Goal: Task Accomplishment & Management: Manage account settings

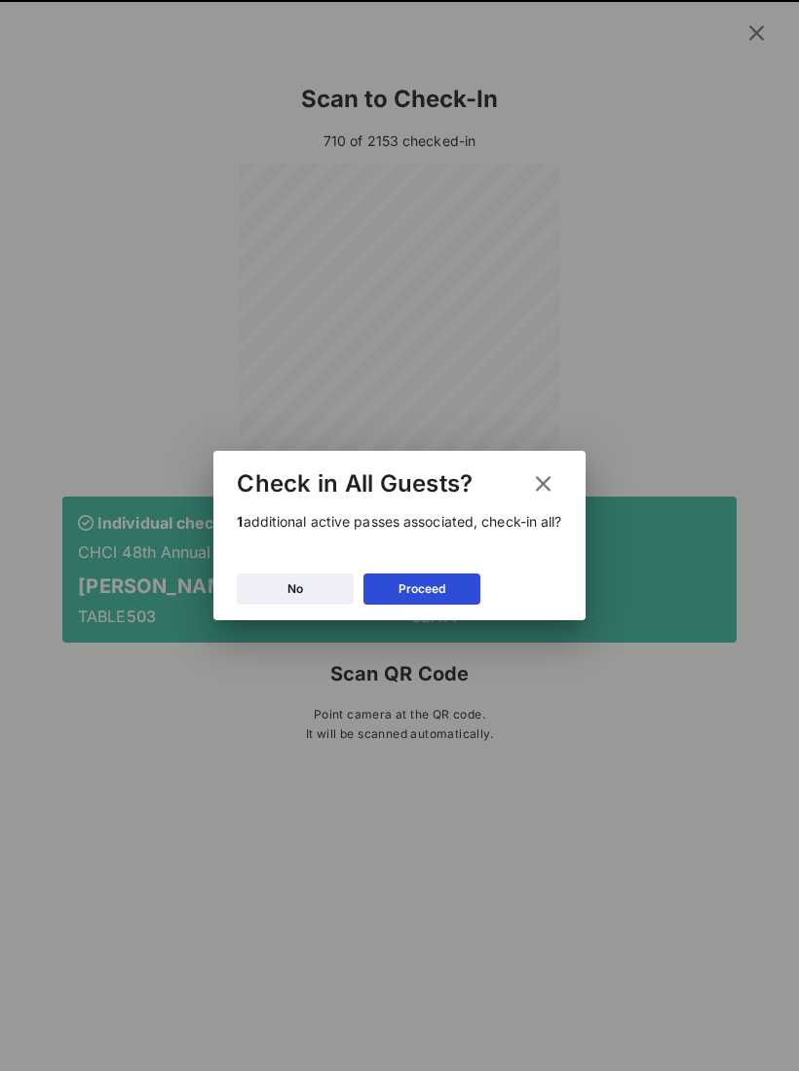
click at [308, 591] on button "No" at bounding box center [295, 589] width 117 height 31
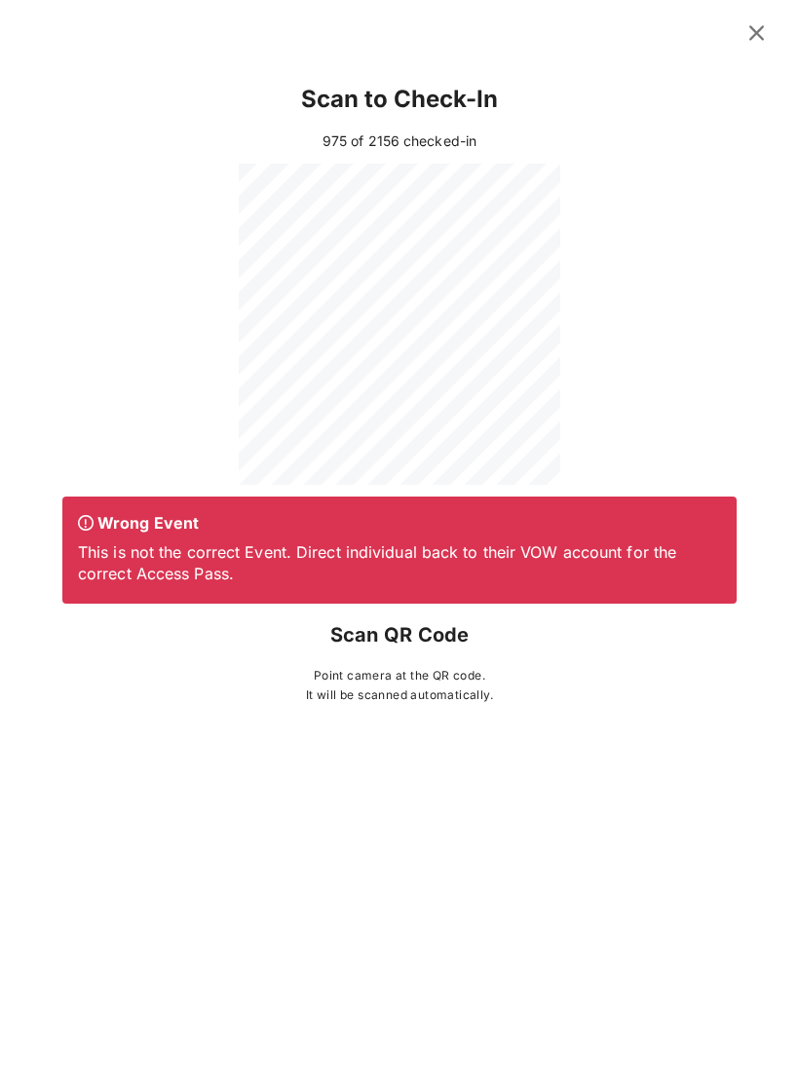
click at [762, 40] on icon at bounding box center [756, 32] width 26 height 23
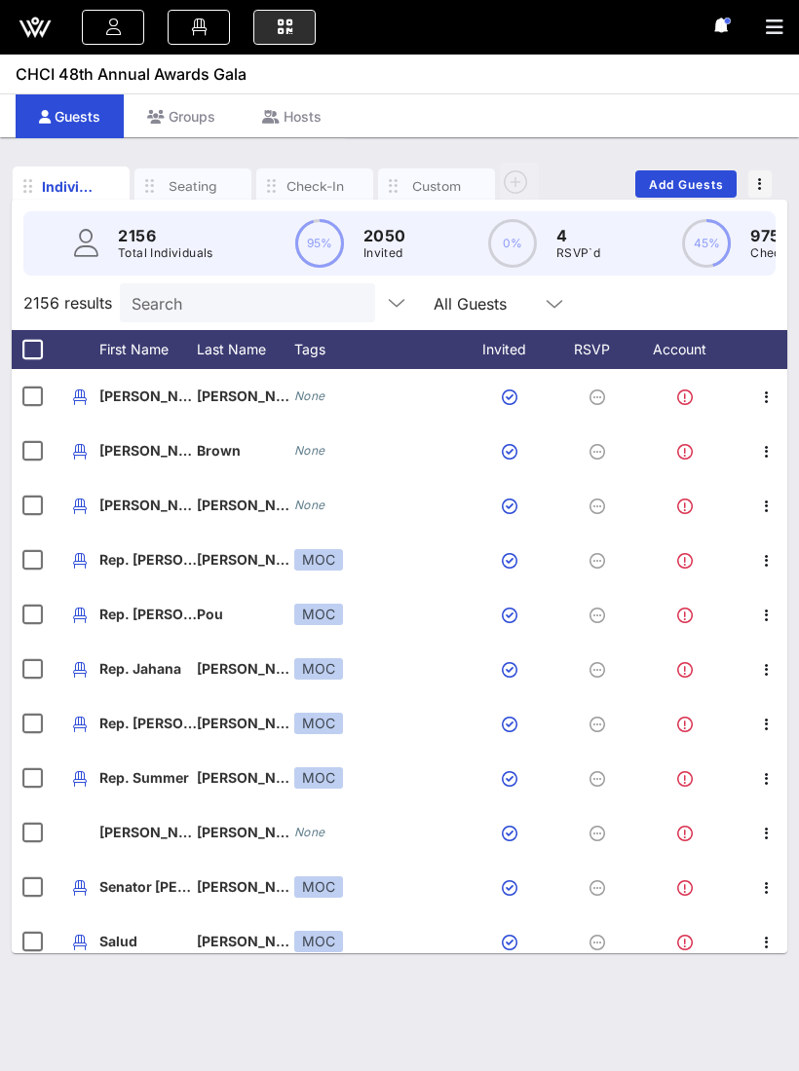
click at [292, 26] on icon at bounding box center [284, 27] width 21 height 2
click at [306, 34] on link at bounding box center [284, 27] width 62 height 35
click at [282, 44] on link at bounding box center [284, 27] width 62 height 35
click at [299, 20] on link at bounding box center [284, 27] width 62 height 35
click at [274, 40] on link at bounding box center [284, 27] width 62 height 35
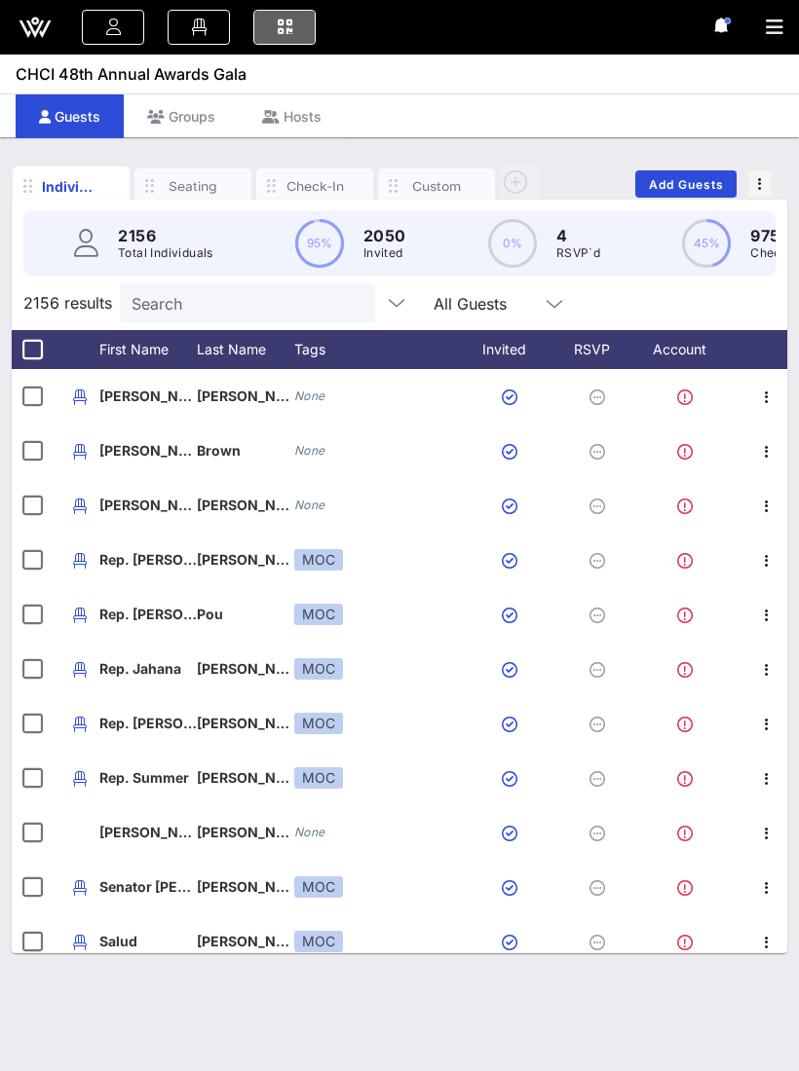
click at [294, 32] on link at bounding box center [284, 27] width 62 height 35
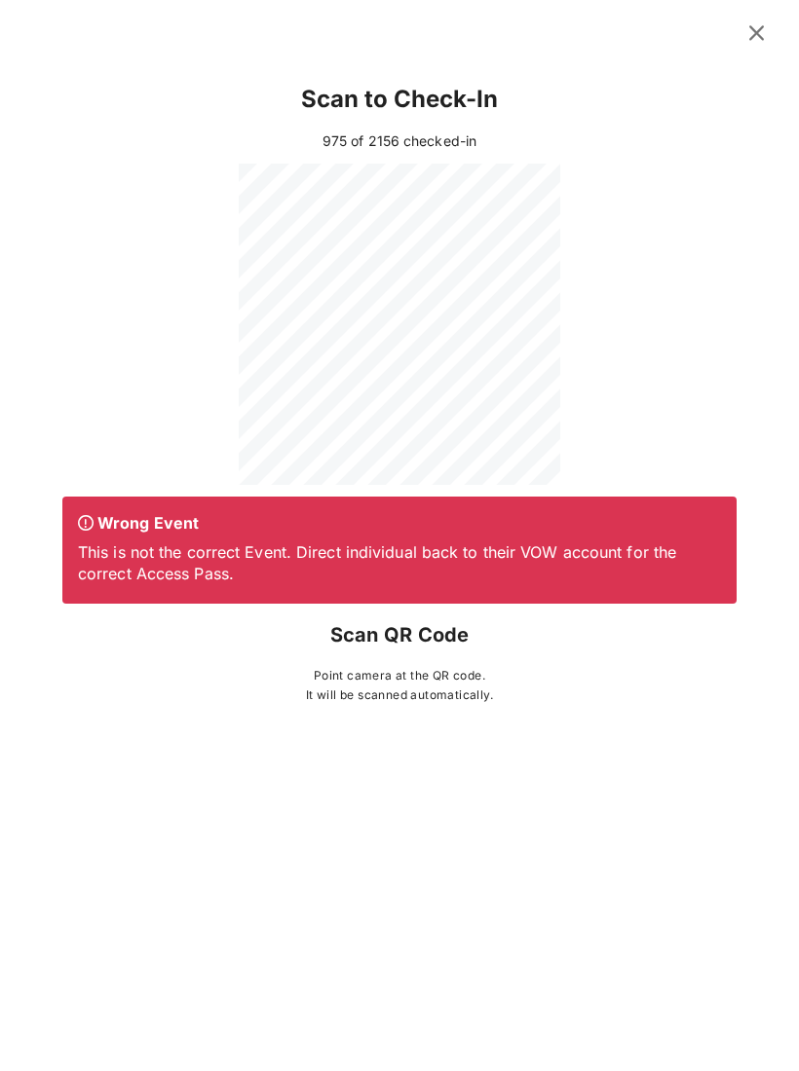
click at [753, 34] on div at bounding box center [399, 27] width 799 height 55
click at [756, 43] on icon at bounding box center [756, 32] width 26 height 23
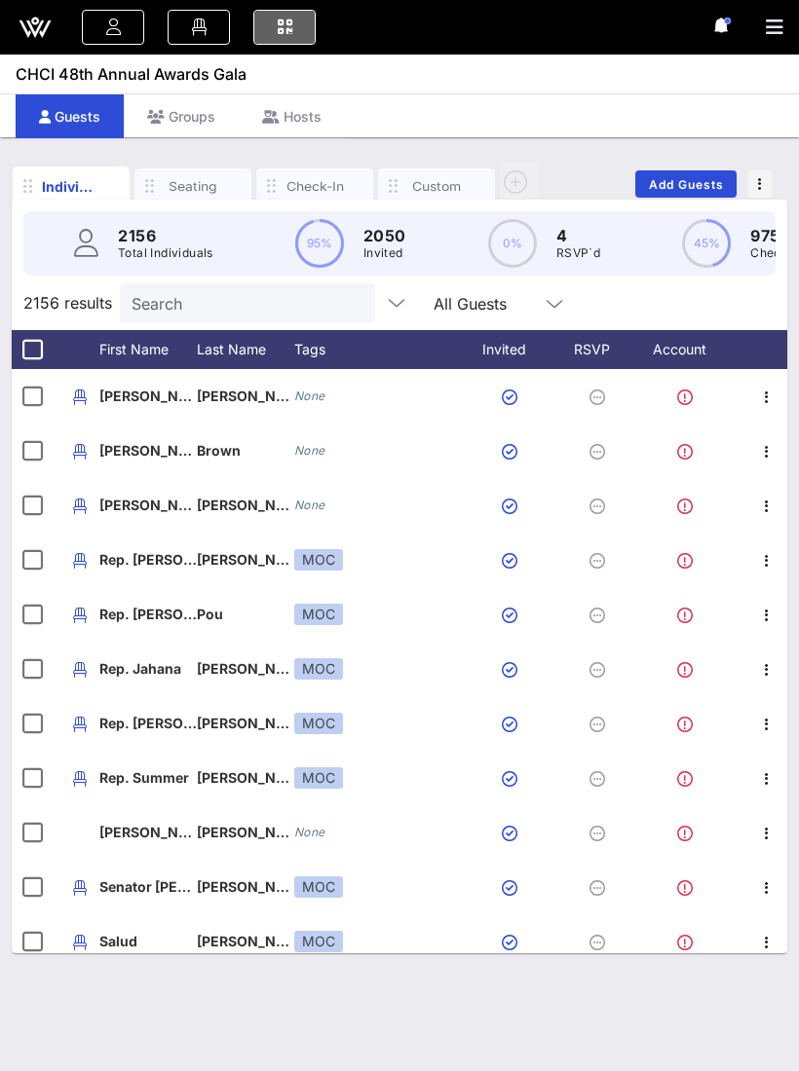
click at [289, 38] on link at bounding box center [284, 27] width 62 height 35
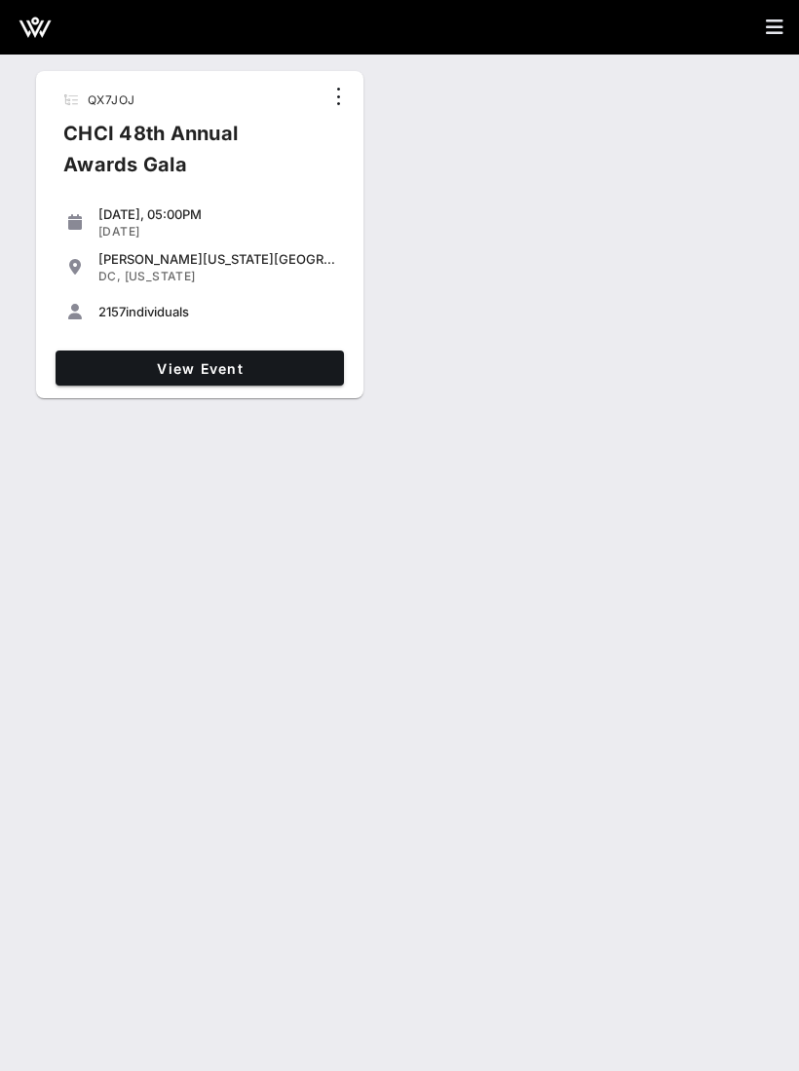
scroll to position [33, 0]
click at [211, 351] on link "View Event" at bounding box center [200, 368] width 288 height 35
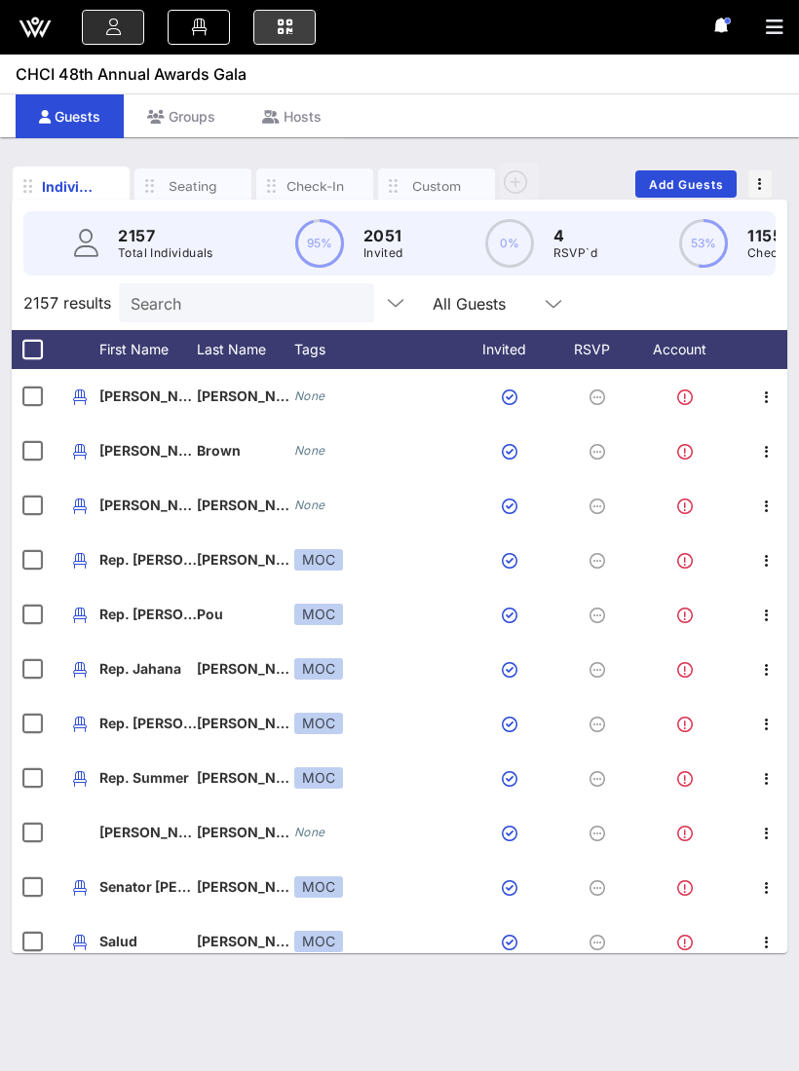
click at [303, 39] on link at bounding box center [284, 27] width 62 height 35
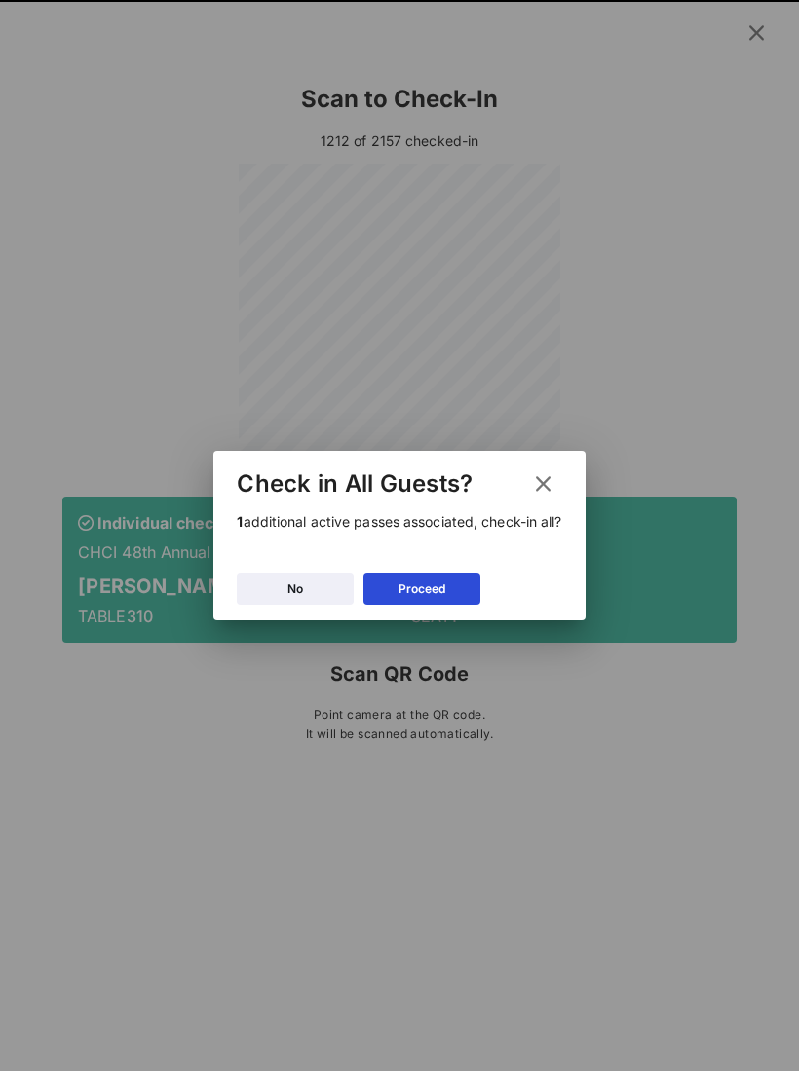
click at [289, 594] on icon at bounding box center [295, 589] width 14 height 12
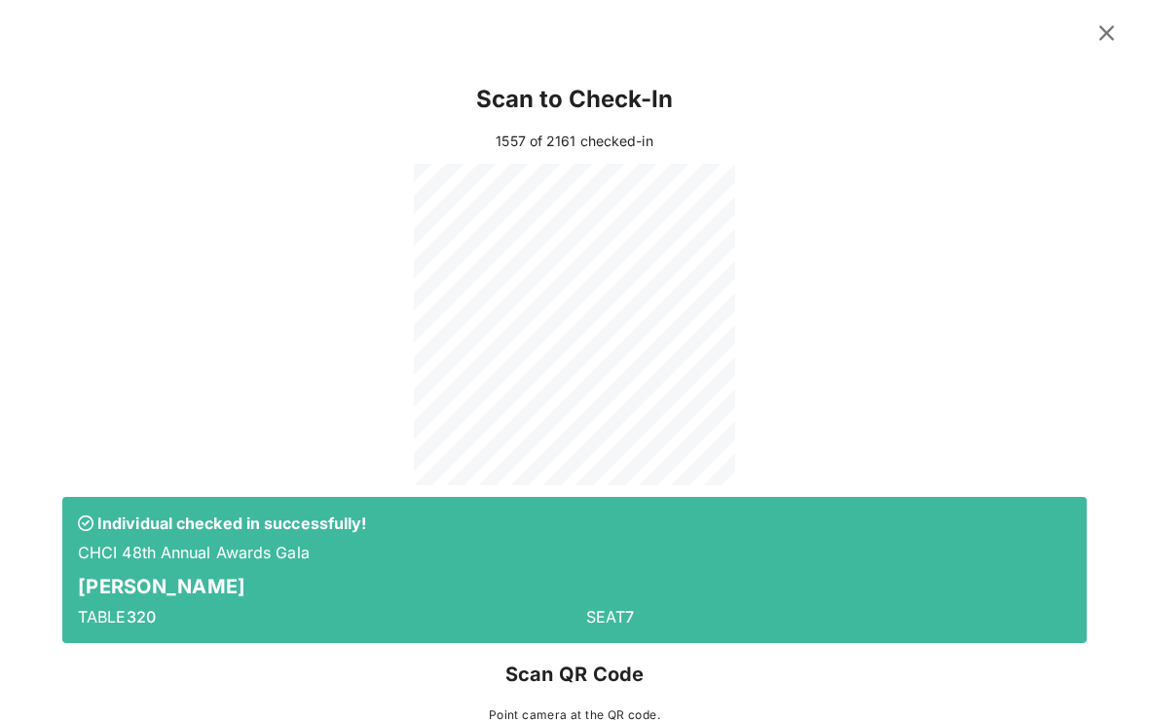
scroll to position [33, 0]
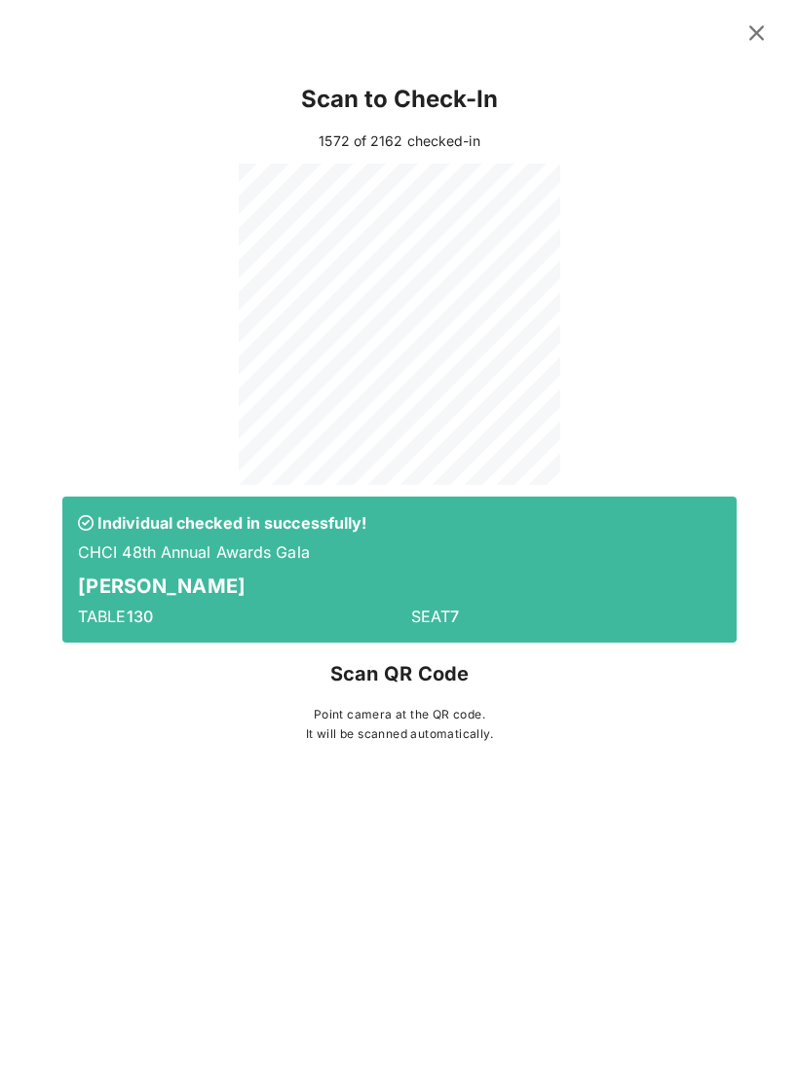
click at [754, 45] on icon at bounding box center [756, 32] width 26 height 23
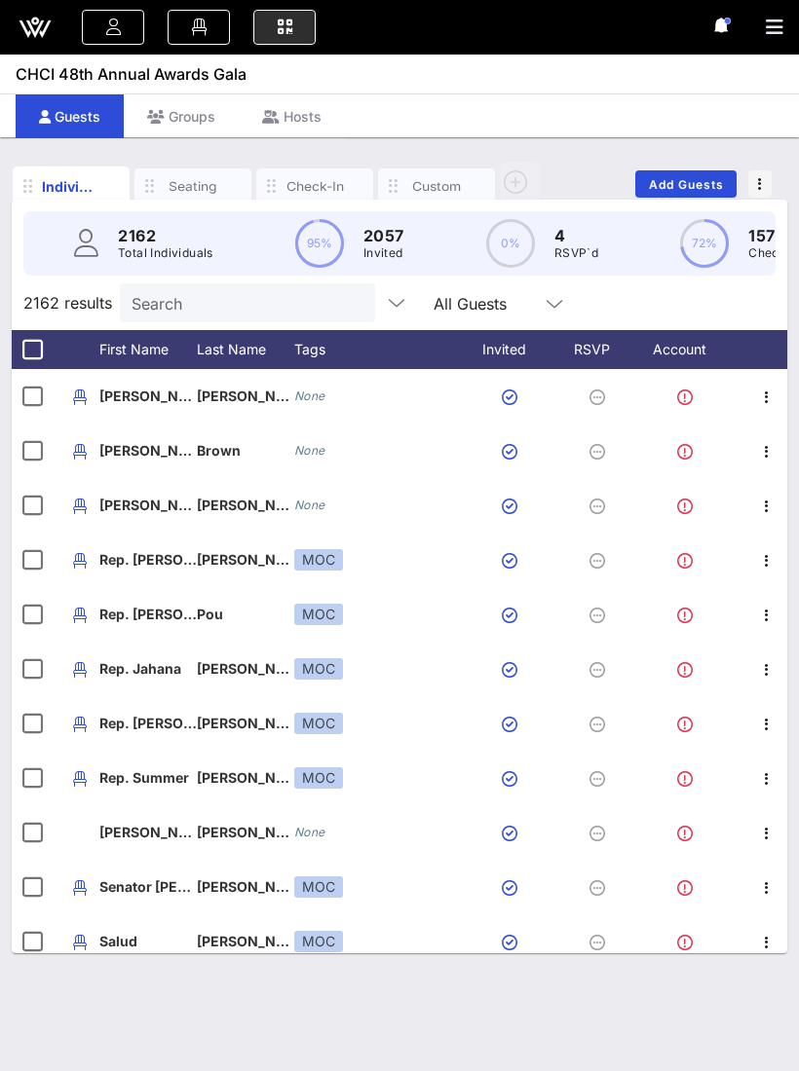
click at [200, 177] on div "Seating" at bounding box center [193, 186] width 58 height 19
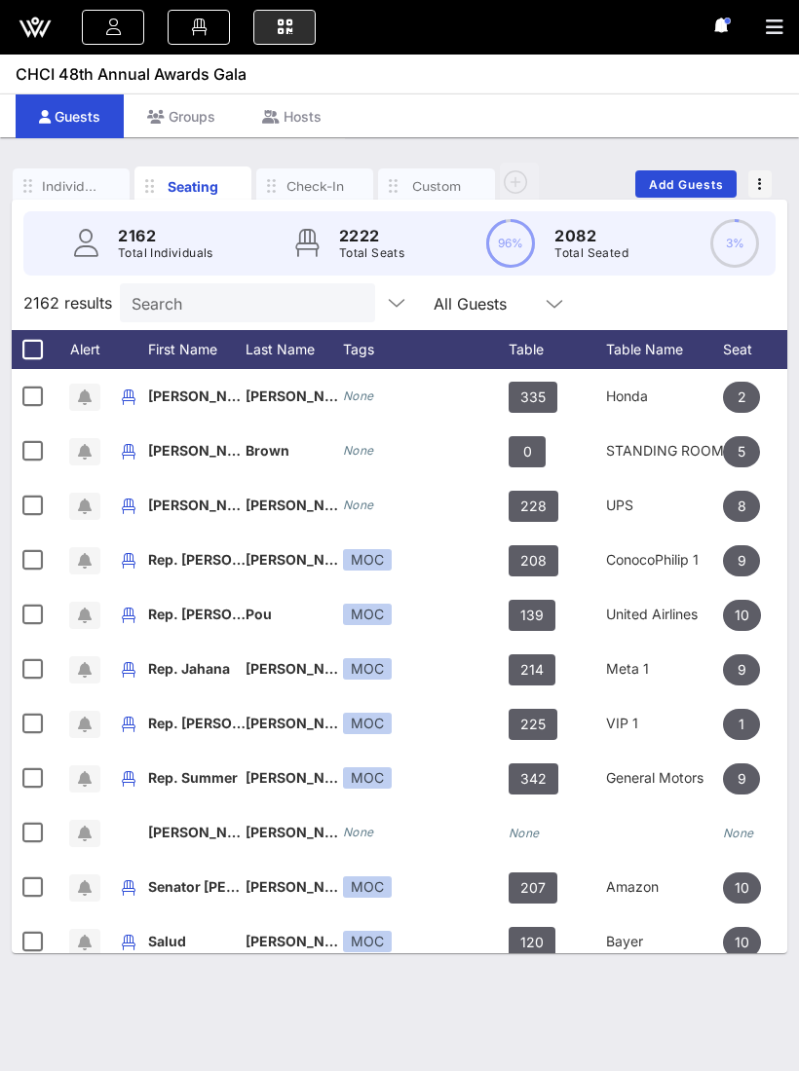
click at [236, 290] on input "Search" at bounding box center [245, 302] width 228 height 25
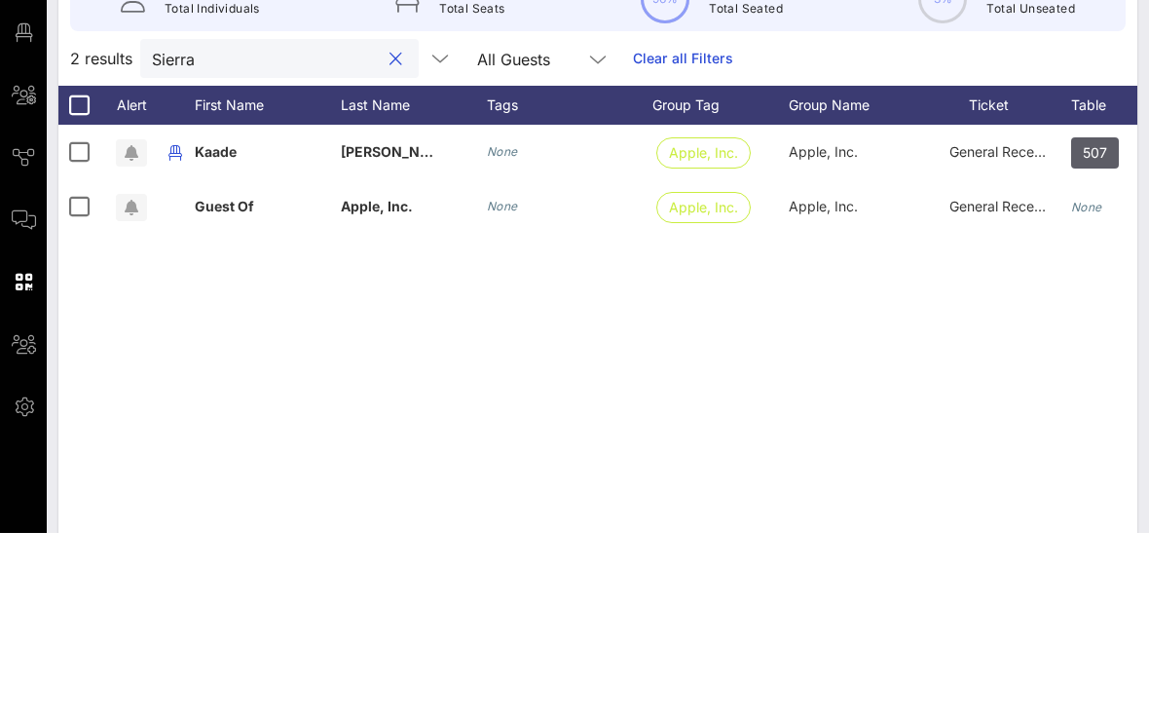
type input "Sierra"
click at [196, 367] on div "Guest Of" at bounding box center [224, 394] width 59 height 55
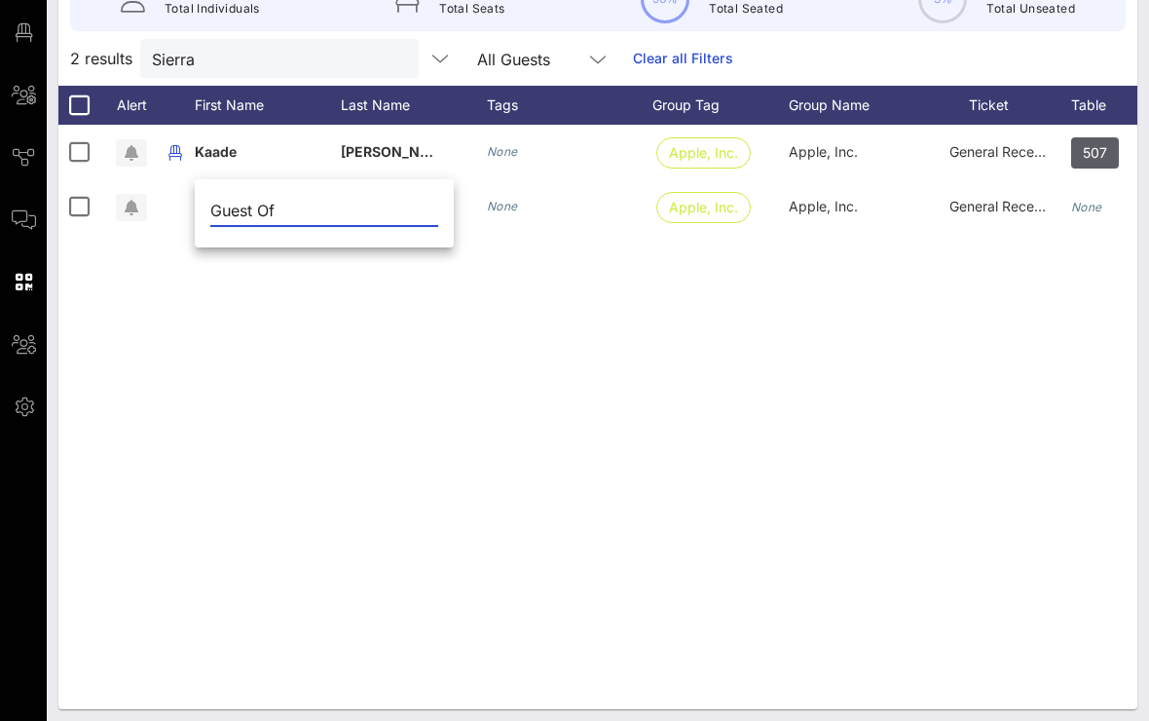
click at [390, 57] on button "clear icon" at bounding box center [396, 59] width 13 height 19
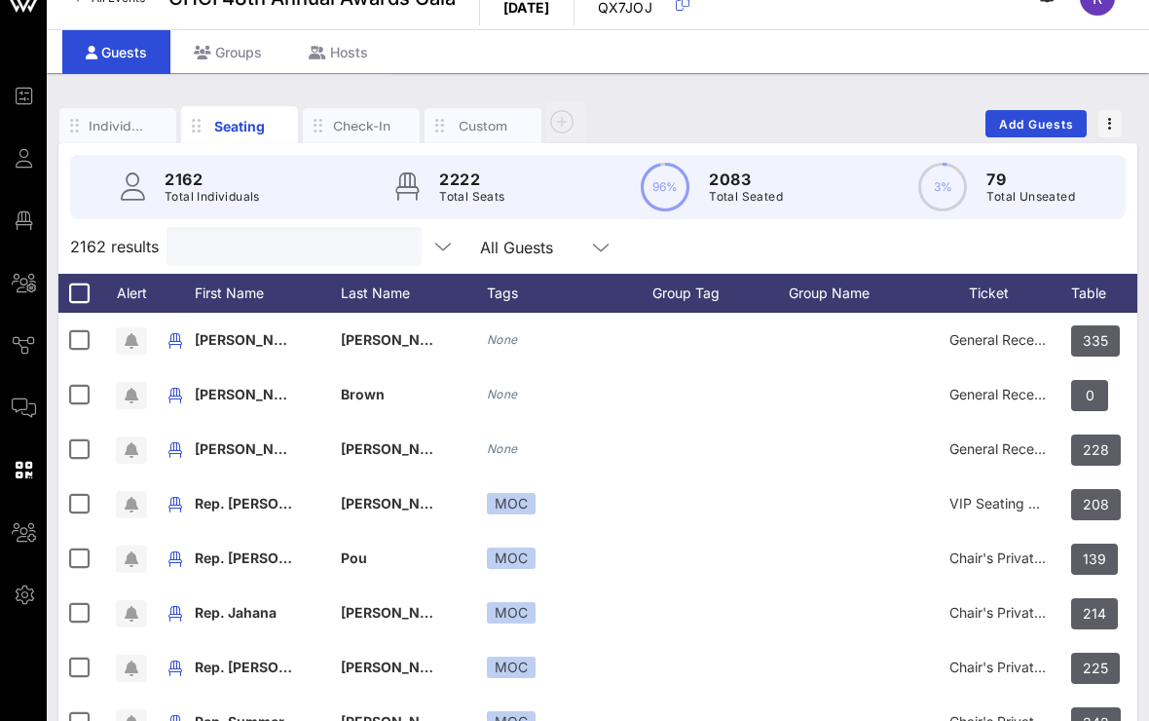
type input "W"
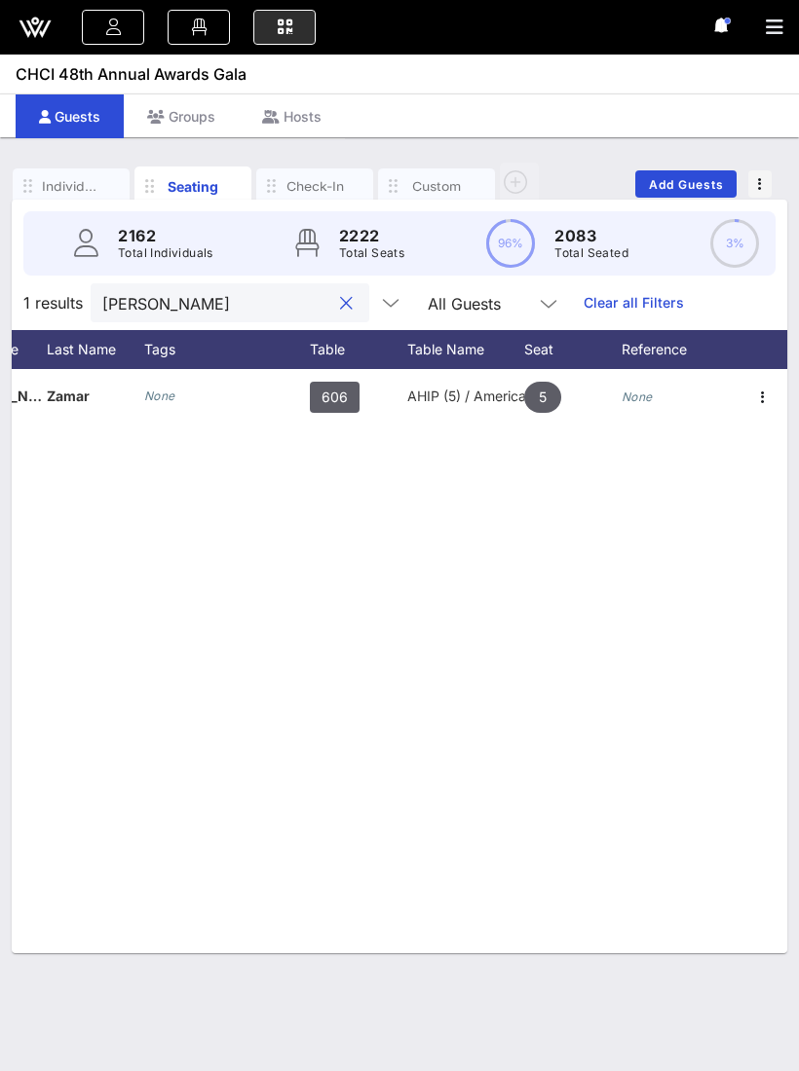
scroll to position [0, 199]
type input "Yvesner"
click at [761, 401] on icon "button" at bounding box center [762, 397] width 23 height 23
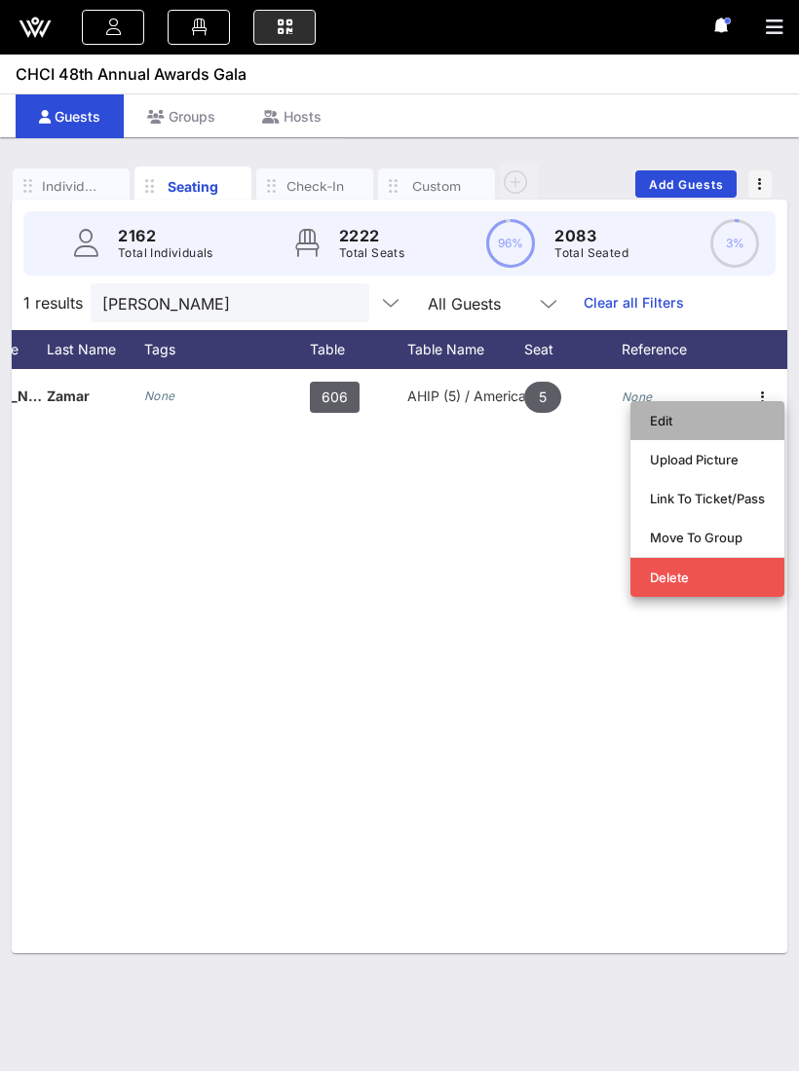
click at [705, 415] on div "Edit" at bounding box center [707, 421] width 115 height 16
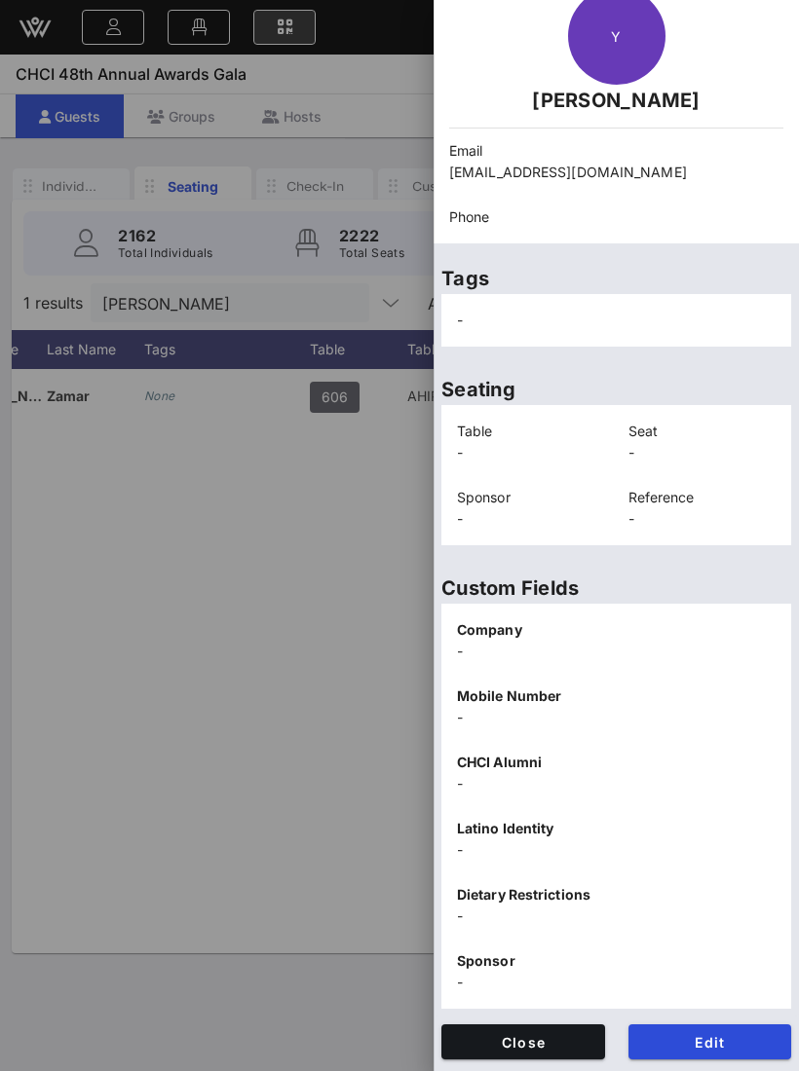
scroll to position [83, 0]
click at [712, 1043] on span "Edit" at bounding box center [710, 1042] width 132 height 17
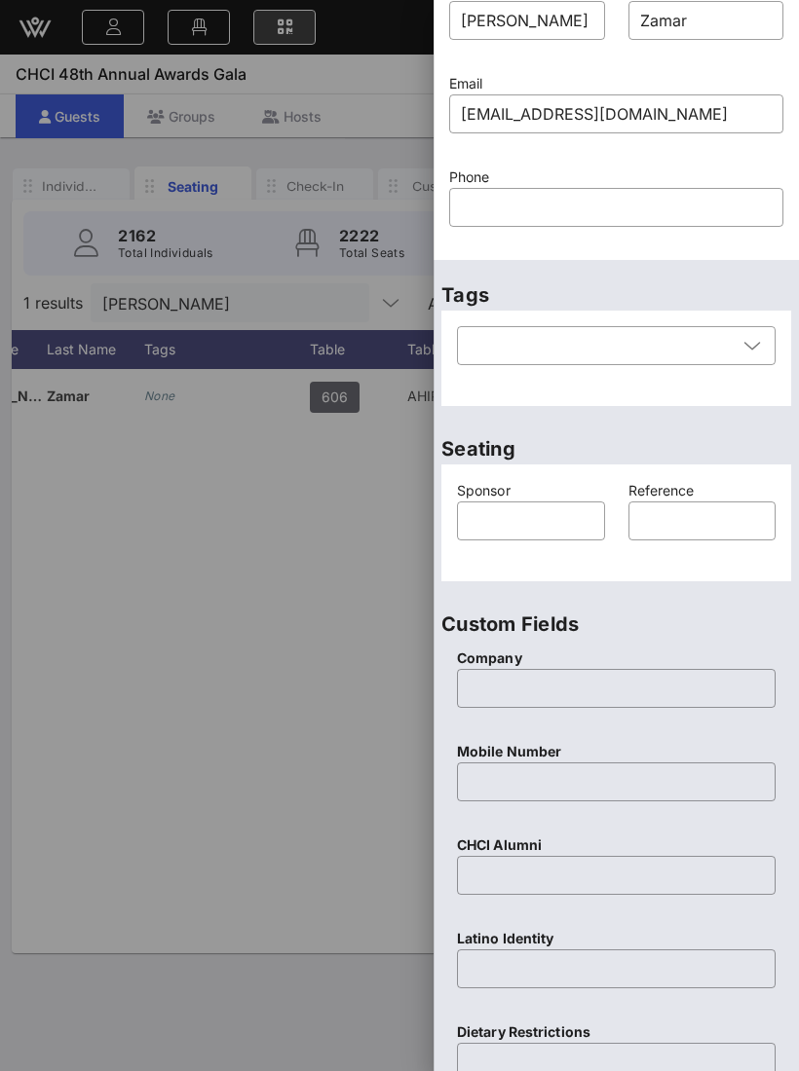
click at [538, 216] on input "text" at bounding box center [616, 207] width 311 height 31
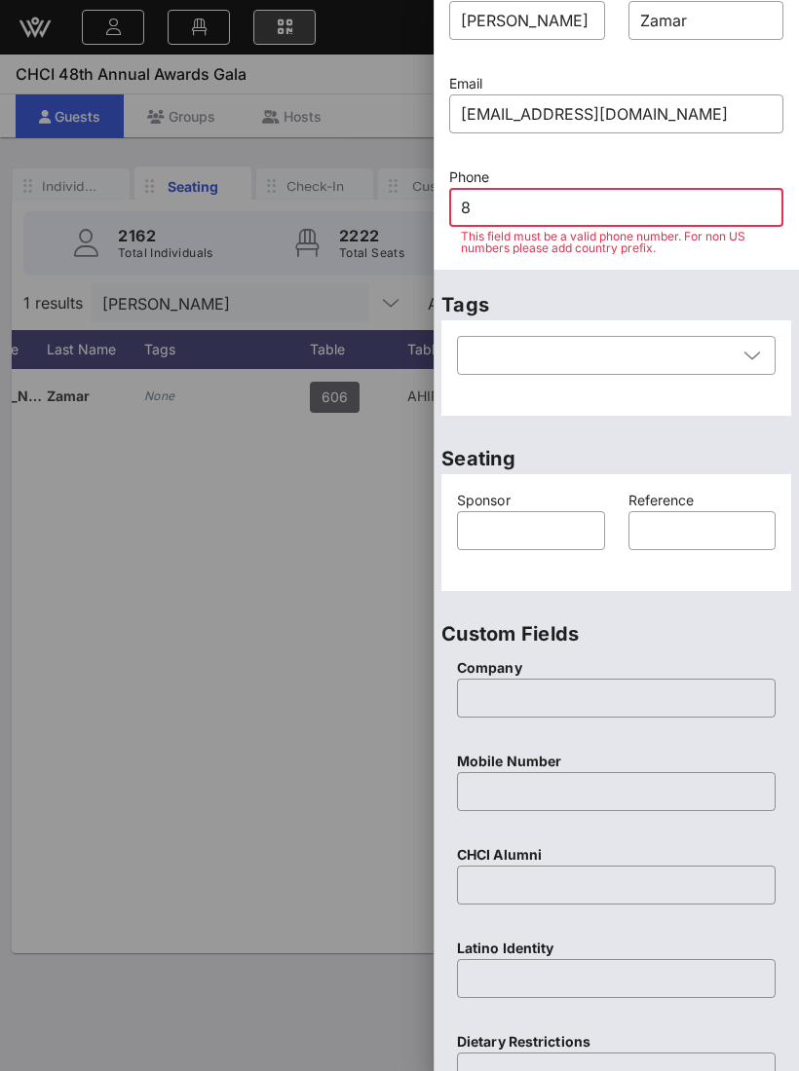
type input "85"
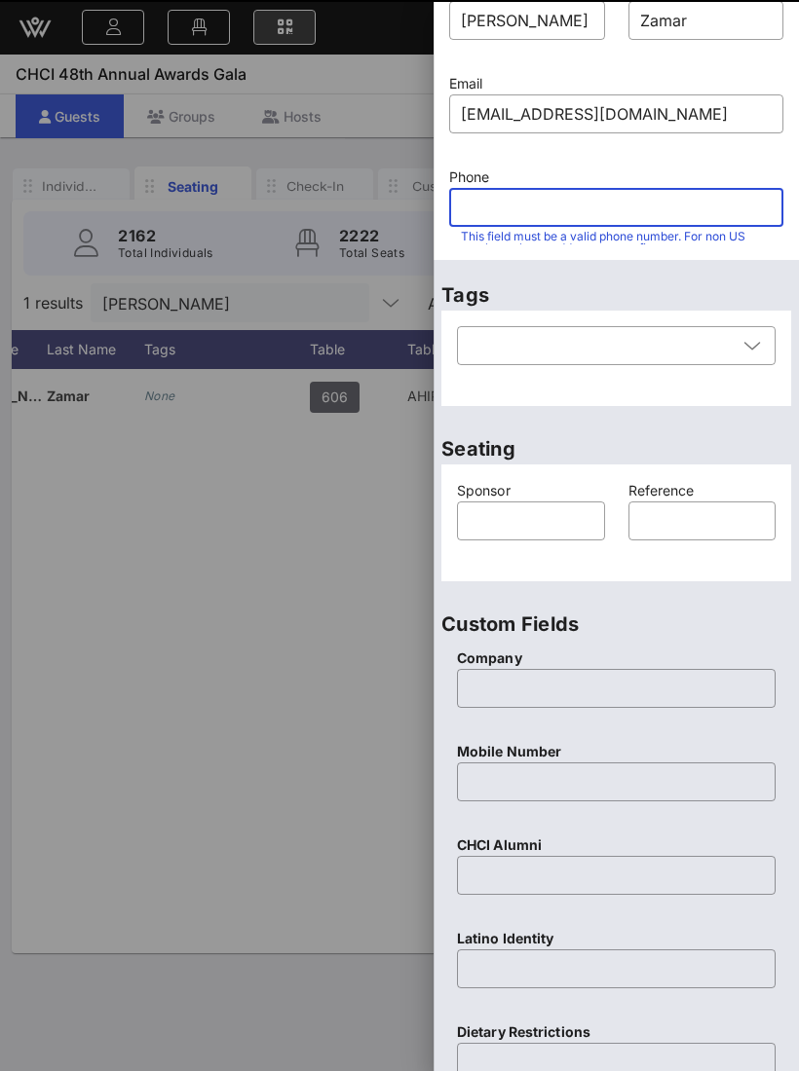
type input "0"
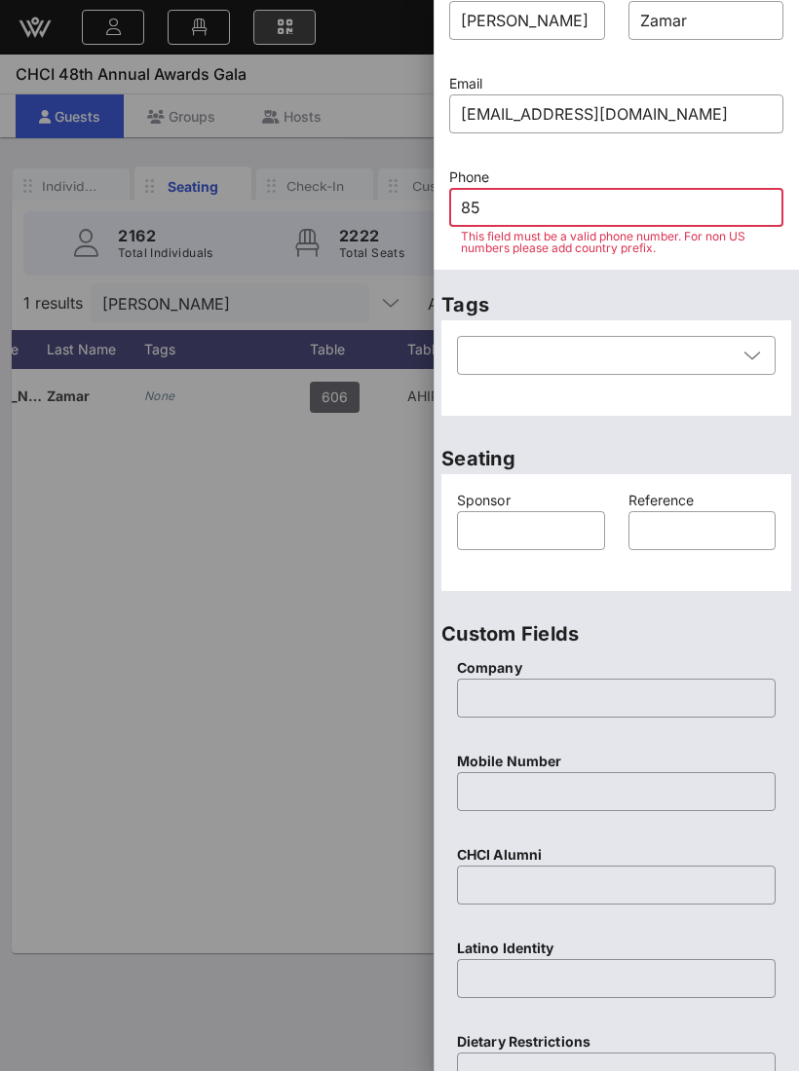
type input "850"
type input "5"
type input "8505249"
type input "125"
type input "850"
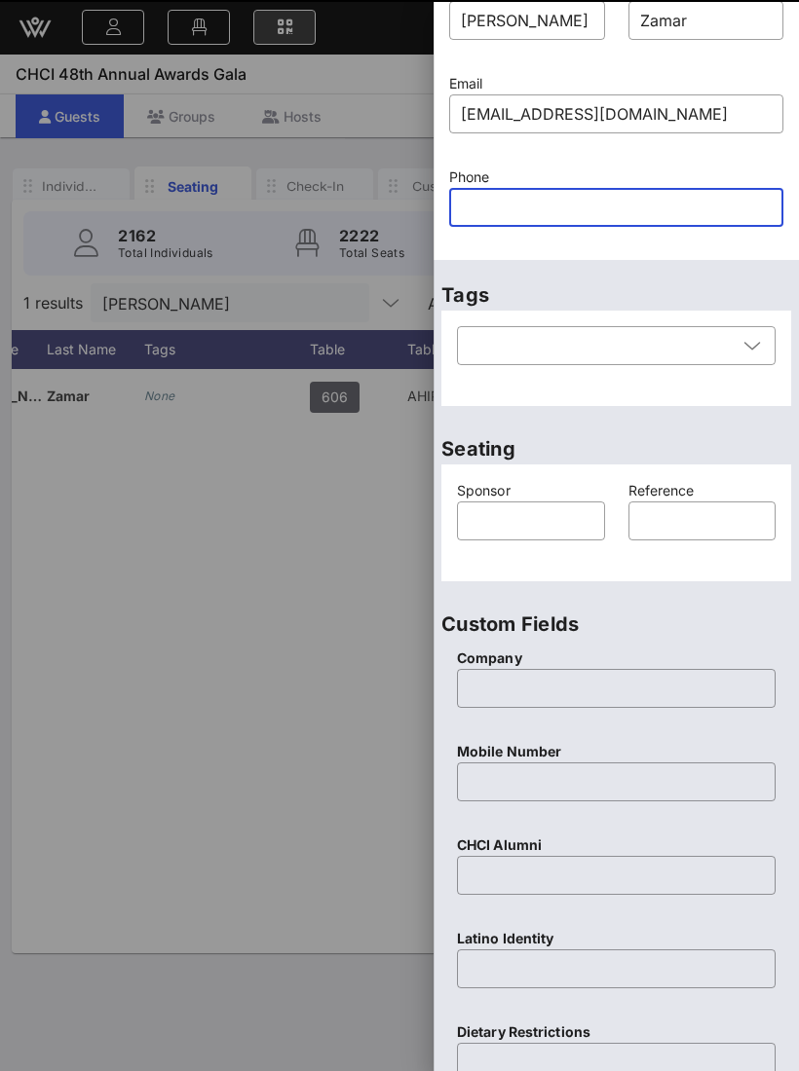
type input "5"
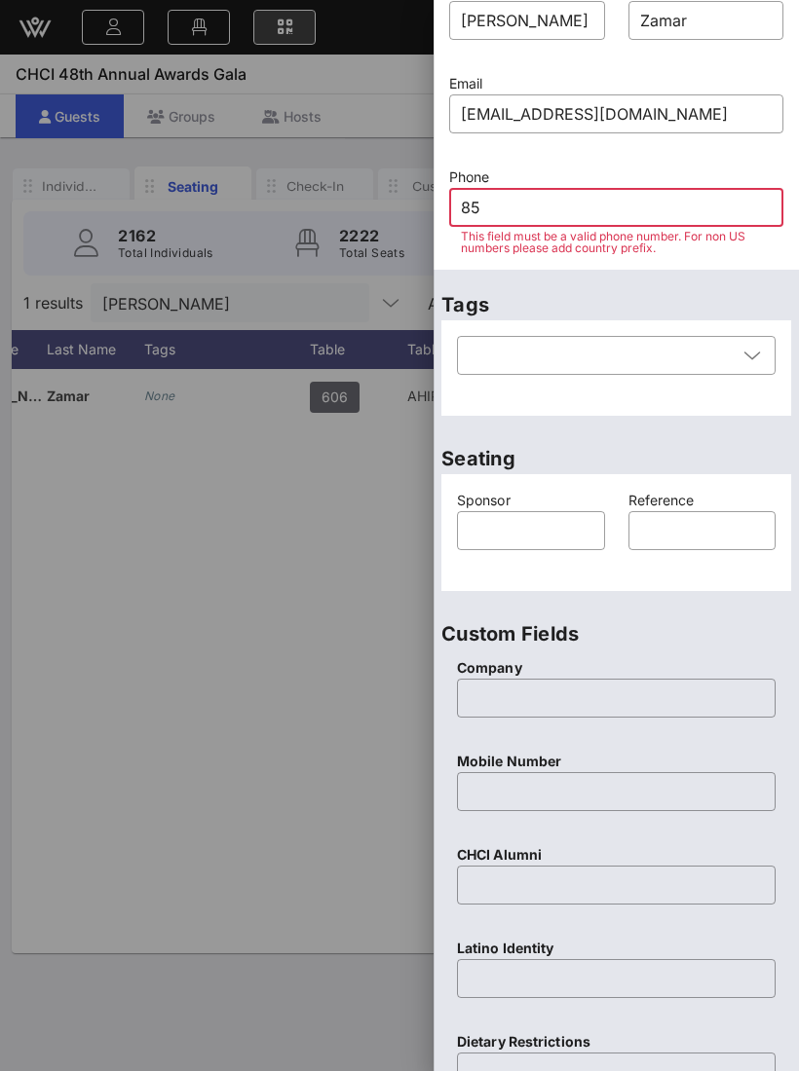
type input "850"
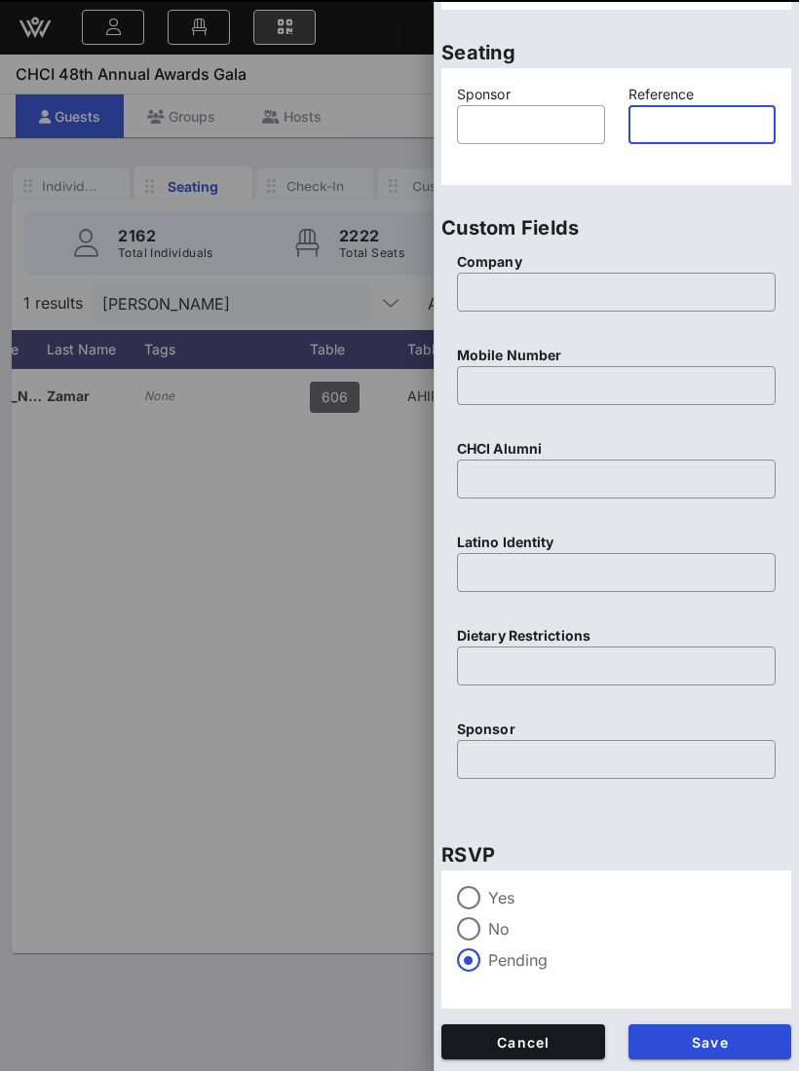
scroll to position [479, 0]
click at [342, 634] on div at bounding box center [399, 535] width 799 height 1071
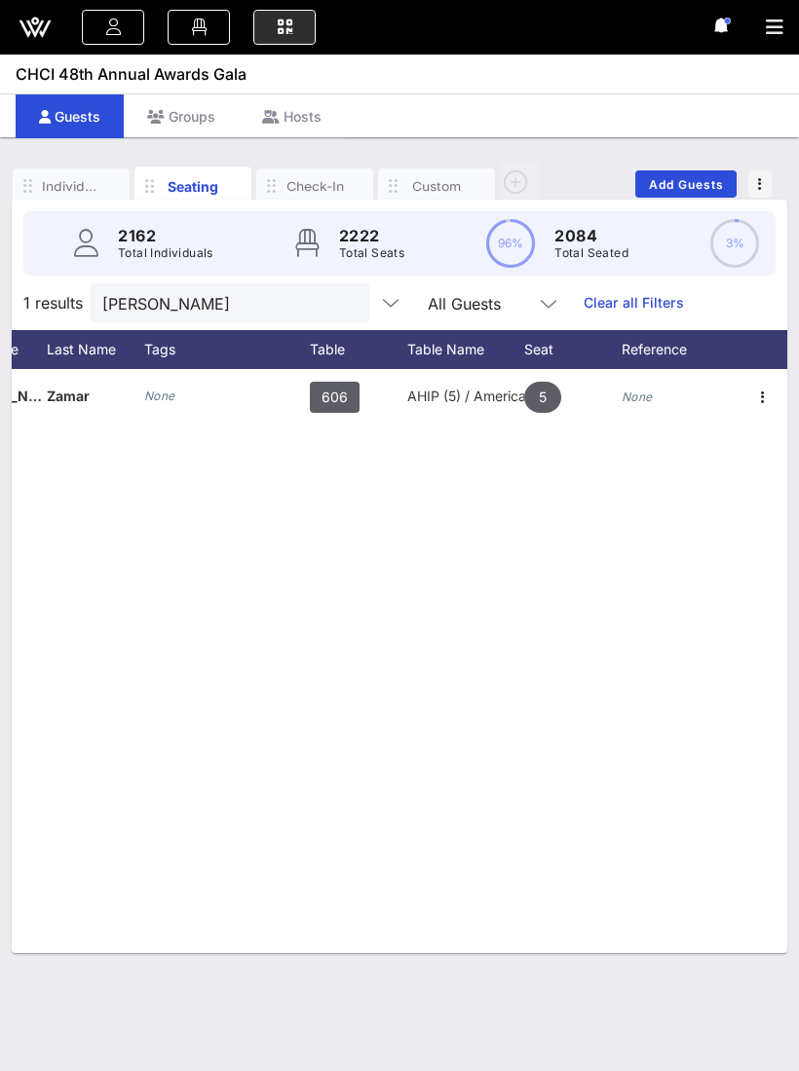
click at [312, 319] on div "Yvesner" at bounding box center [230, 302] width 279 height 39
click at [327, 294] on div "Yvesner" at bounding box center [230, 302] width 279 height 39
click at [298, 314] on input "Yvesner" at bounding box center [216, 302] width 228 height 25
click at [340, 306] on button "clear icon" at bounding box center [346, 303] width 13 height 19
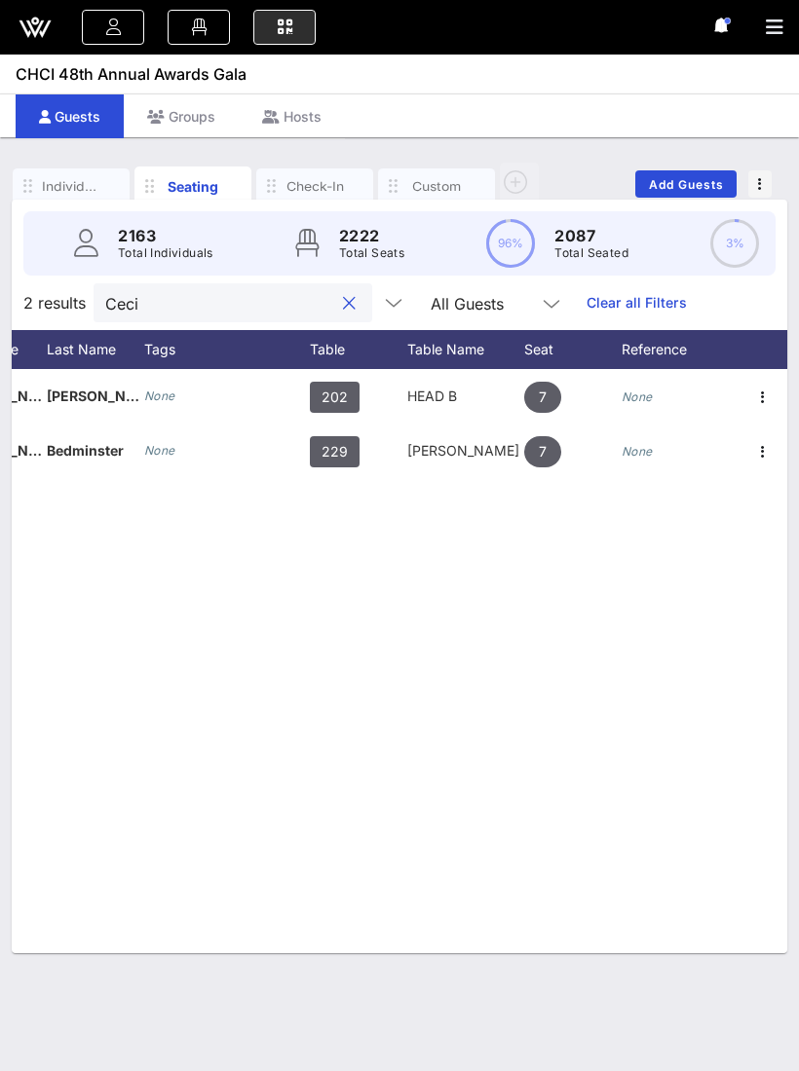
type input "Ceci"
click at [586, 305] on link "Clear all Filters" at bounding box center [636, 302] width 100 height 21
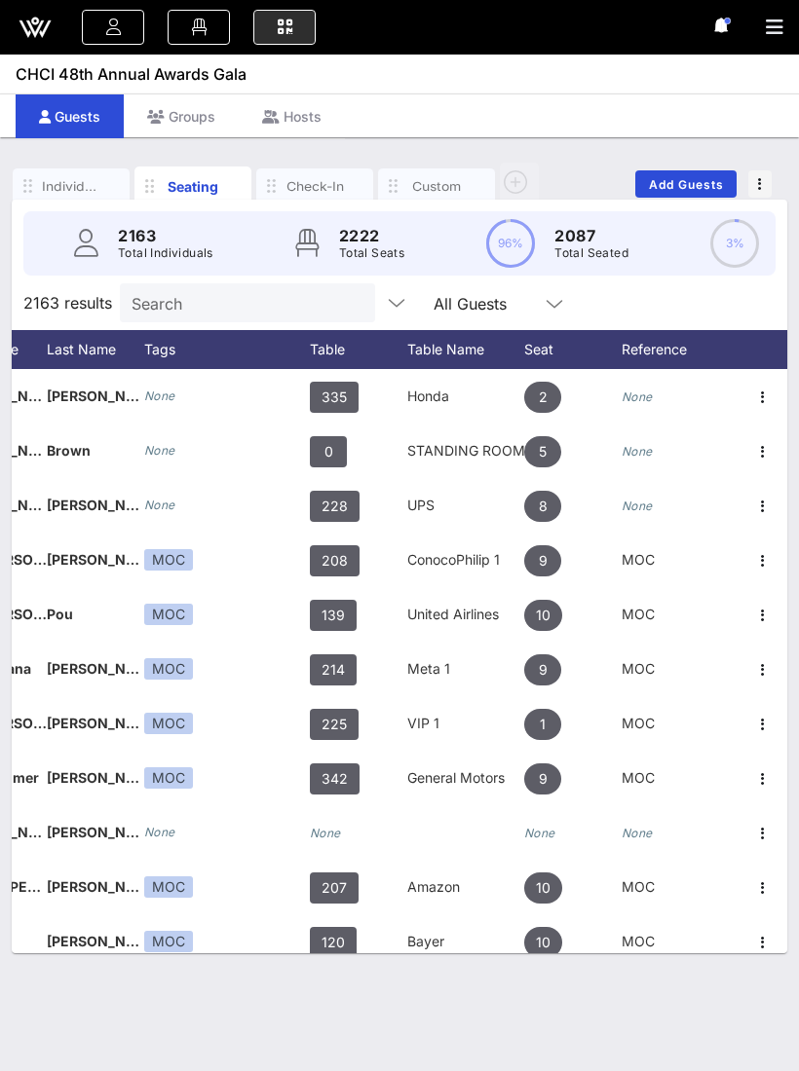
click at [250, 309] on input "Search" at bounding box center [245, 302] width 228 height 25
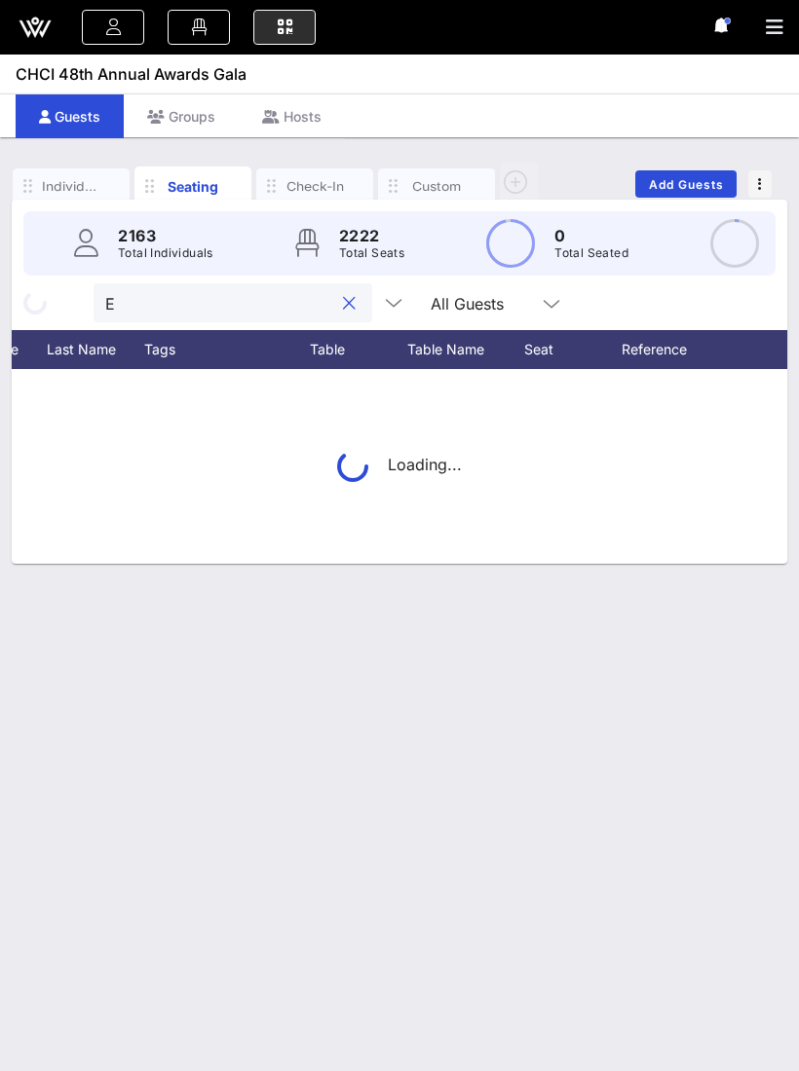
type input "Ec"
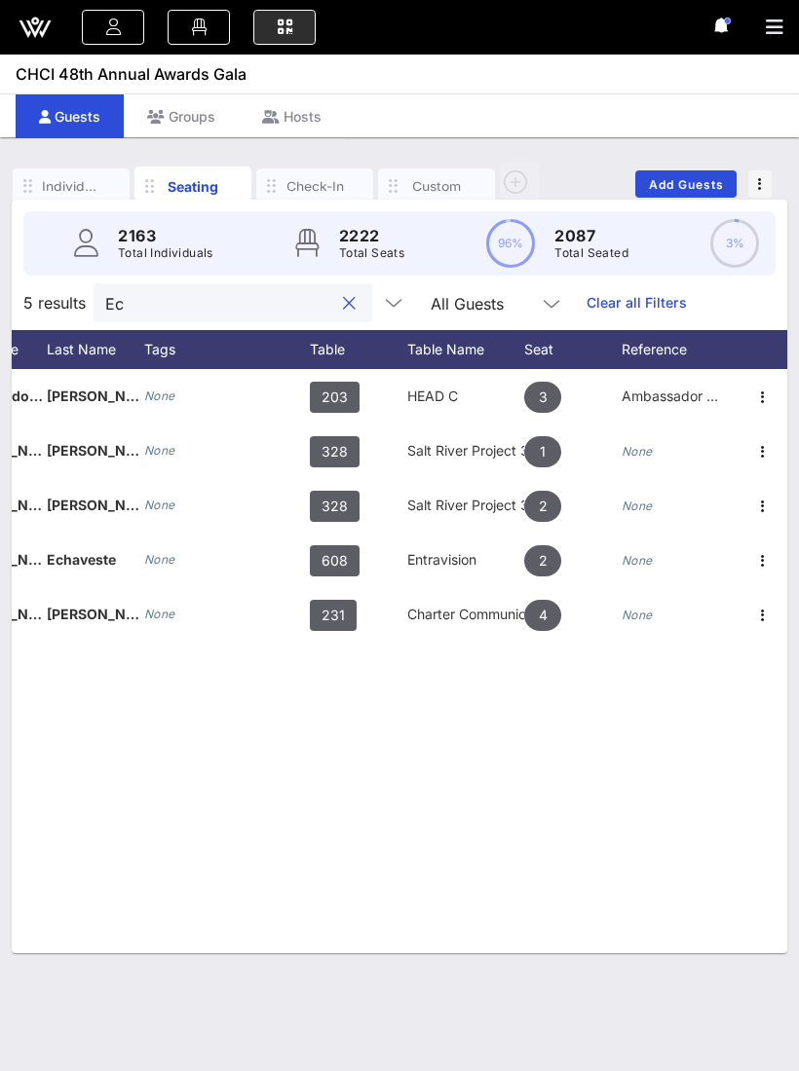
click at [343, 299] on button "clear icon" at bounding box center [349, 303] width 13 height 19
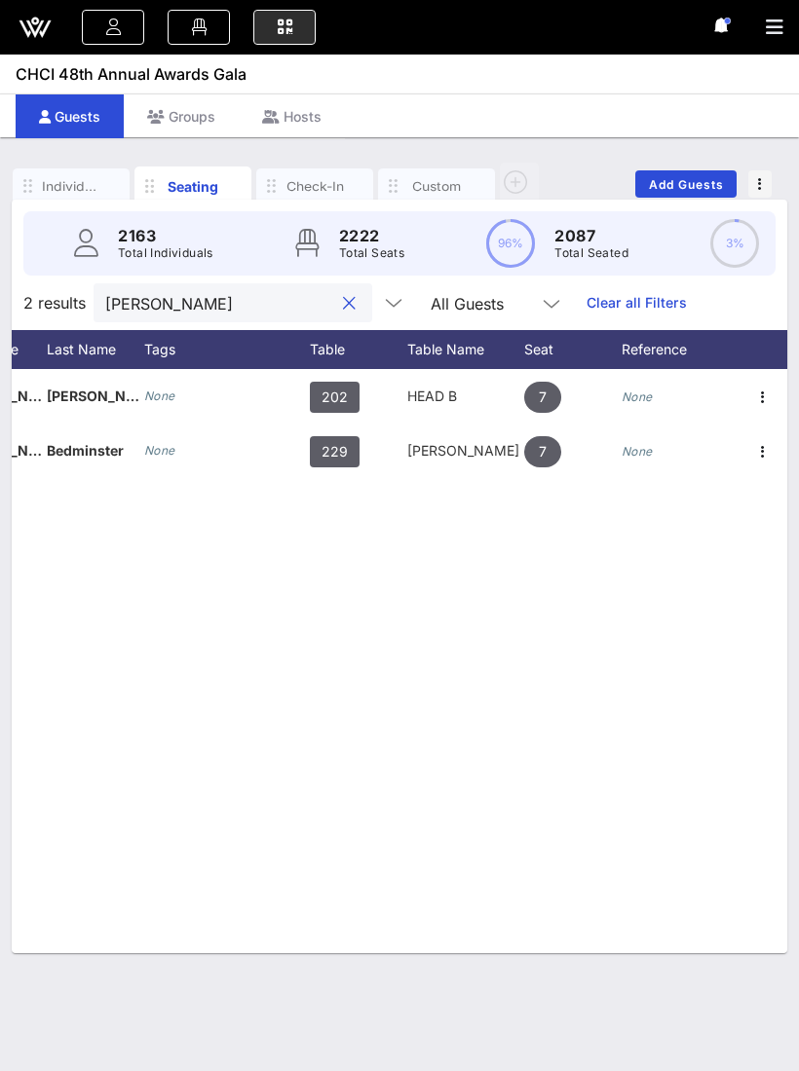
type input "Cecilia"
click at [301, 302] on input "Cecilia" at bounding box center [219, 302] width 228 height 25
click at [343, 299] on button "clear icon" at bounding box center [349, 303] width 13 height 19
